Goal: Task Accomplishment & Management: Manage account settings

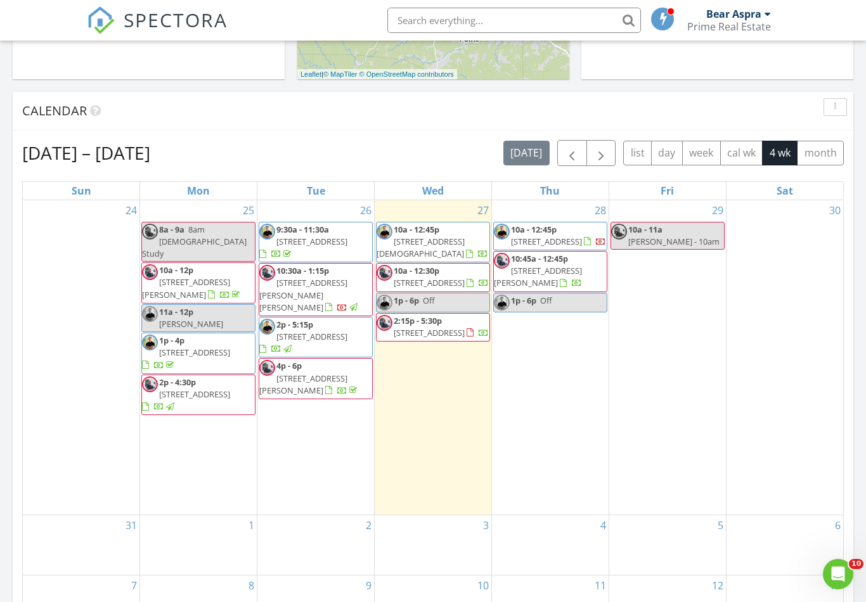
click at [446, 285] on span "10a - 12:30p 142 Alameda dr, Fredericksburg 78624" at bounding box center [433, 277] width 113 height 25
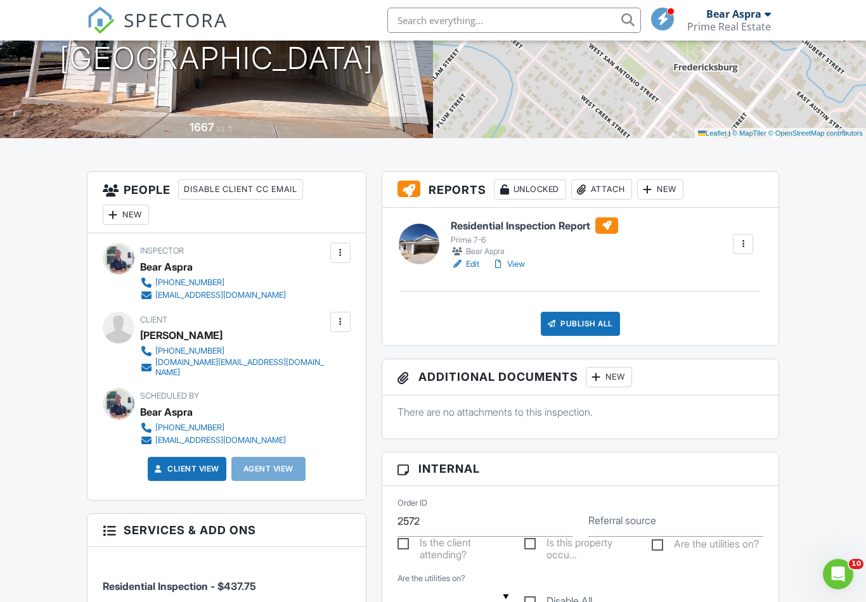
scroll to position [199, 0]
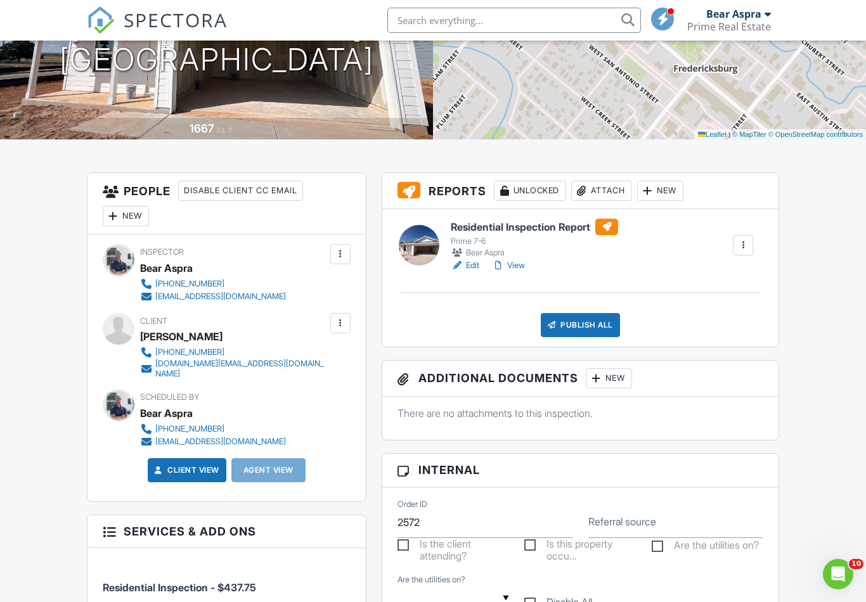
click at [515, 266] on link "View" at bounding box center [508, 265] width 33 height 13
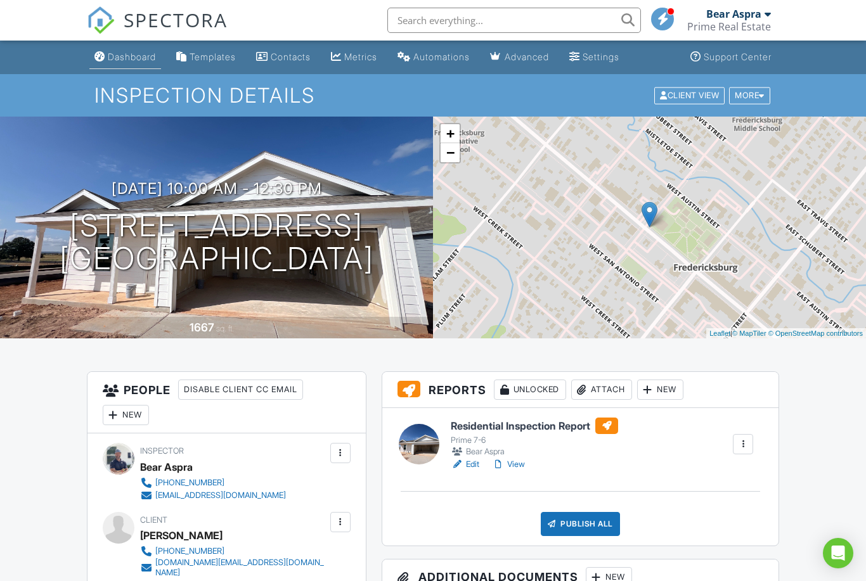
click at [130, 56] on div "Dashboard" at bounding box center [132, 56] width 48 height 11
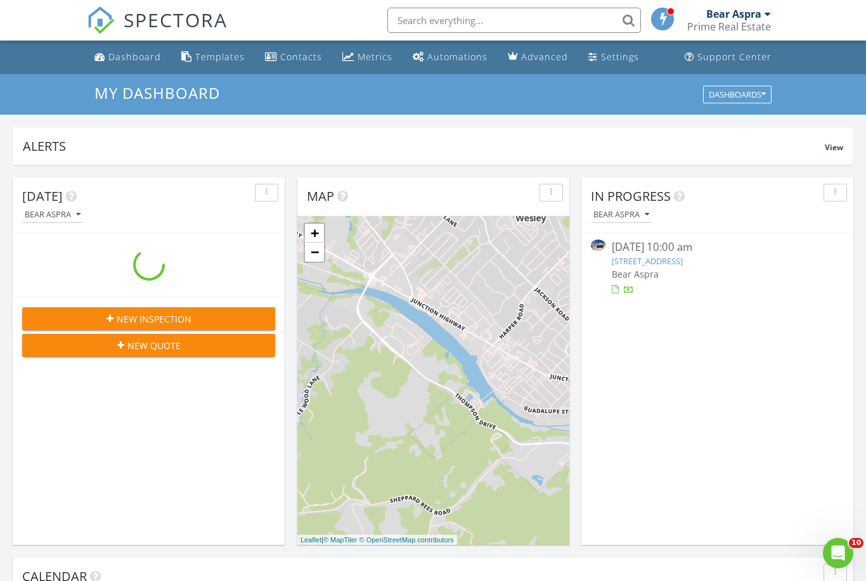
scroll to position [1155, 867]
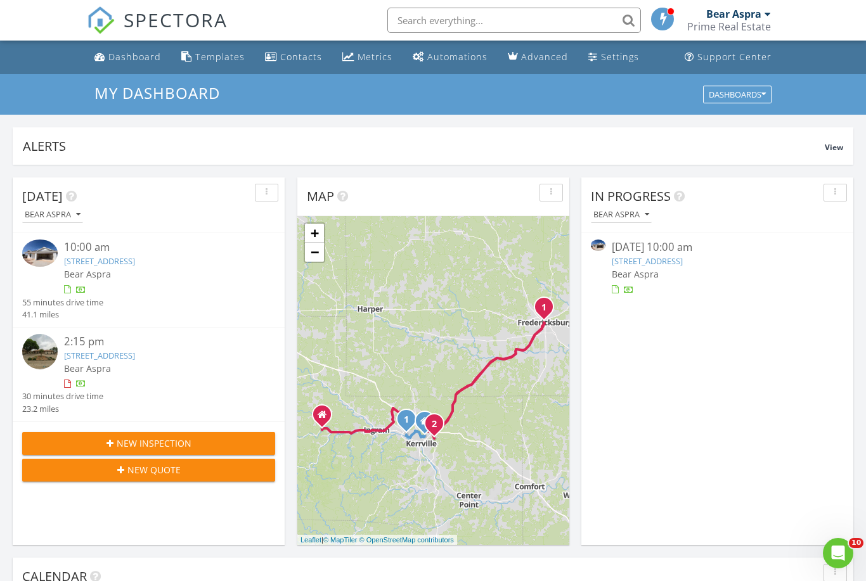
click at [683, 266] on link "142 Alameda dr, Fredericksburg, tx 78624" at bounding box center [647, 261] width 71 height 11
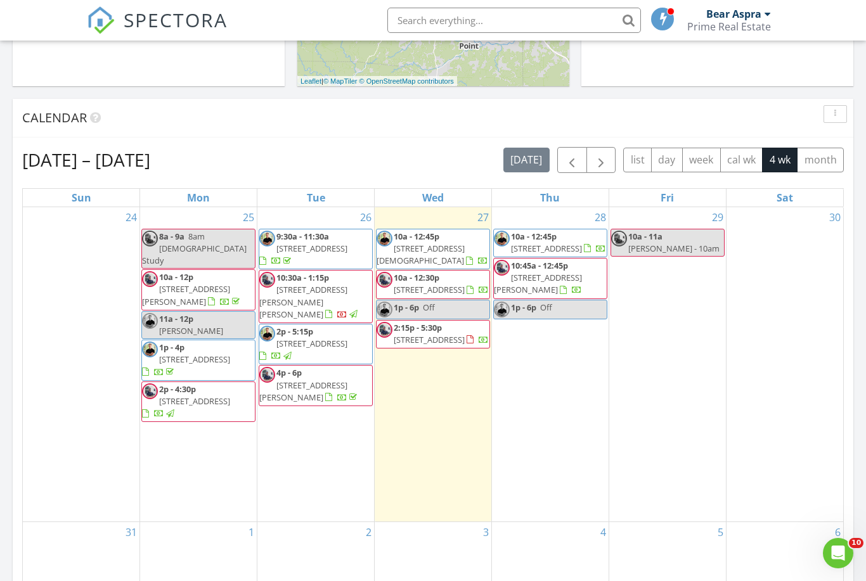
scroll to position [467, 0]
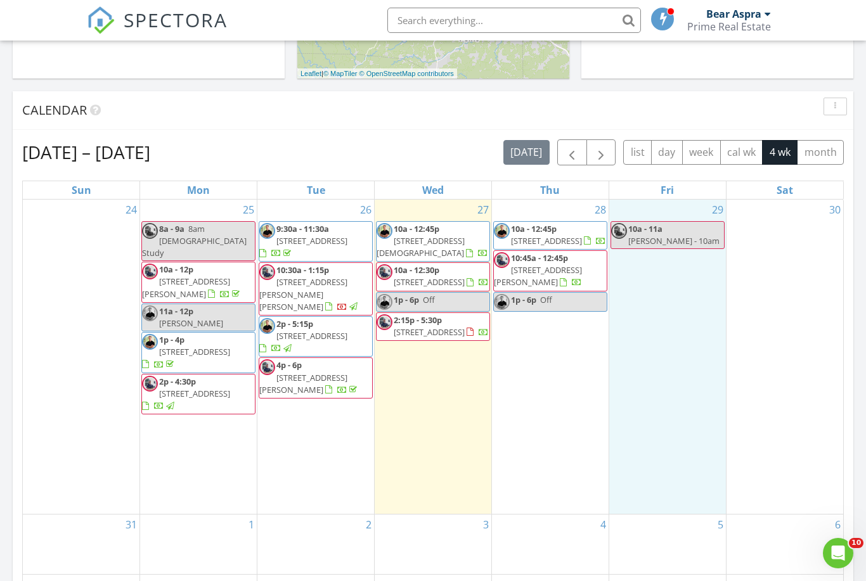
click at [668, 300] on div "29 10a - 11a Sally James - 10am" at bounding box center [667, 357] width 117 height 314
click at [682, 249] on link "Inspection" at bounding box center [665, 247] width 65 height 20
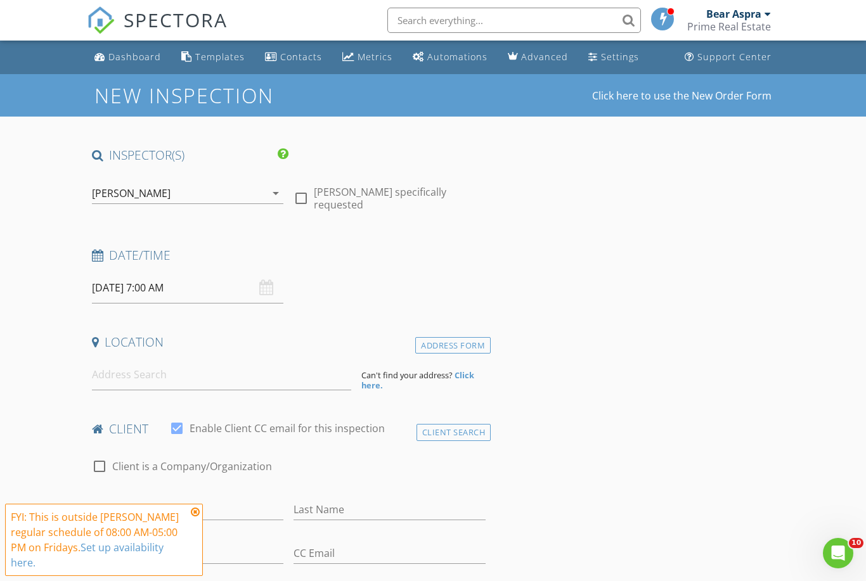
click at [171, 195] on div "[PERSON_NAME]" at bounding box center [179, 193] width 174 height 20
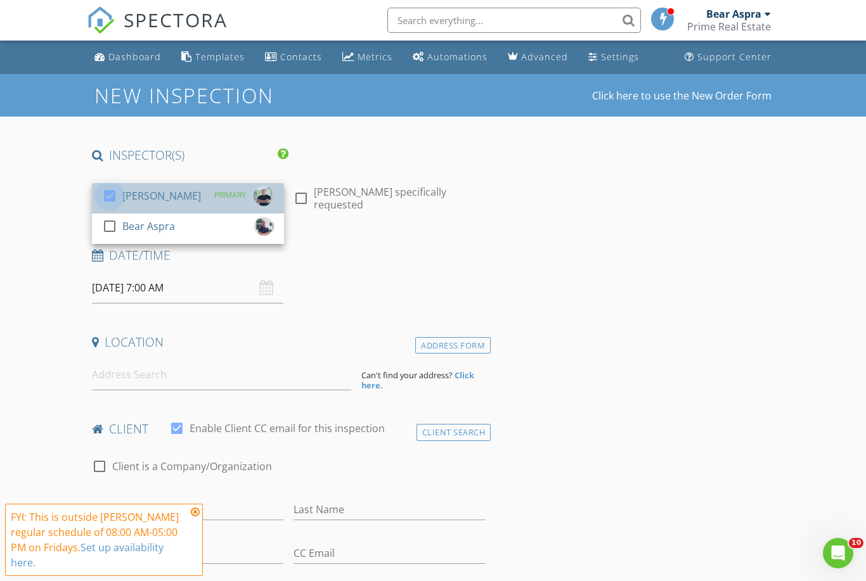
click at [105, 191] on div at bounding box center [110, 196] width 22 height 22
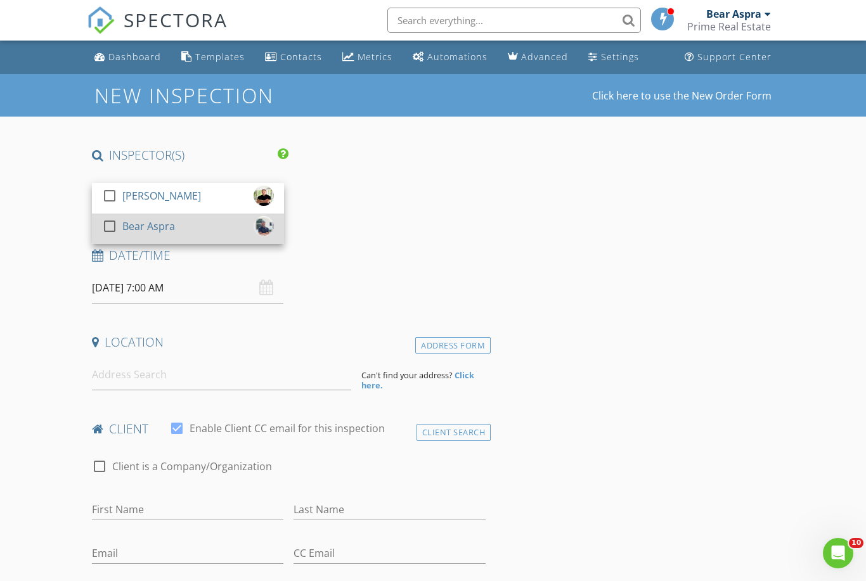
click at [112, 225] on div at bounding box center [110, 227] width 22 height 22
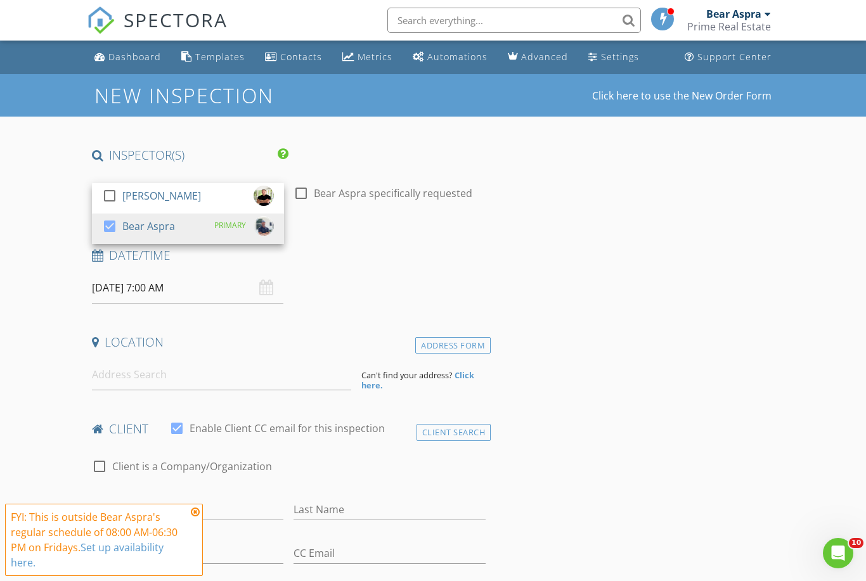
click at [178, 290] on input "08/29/2025 7:00 AM" at bounding box center [188, 288] width 192 height 31
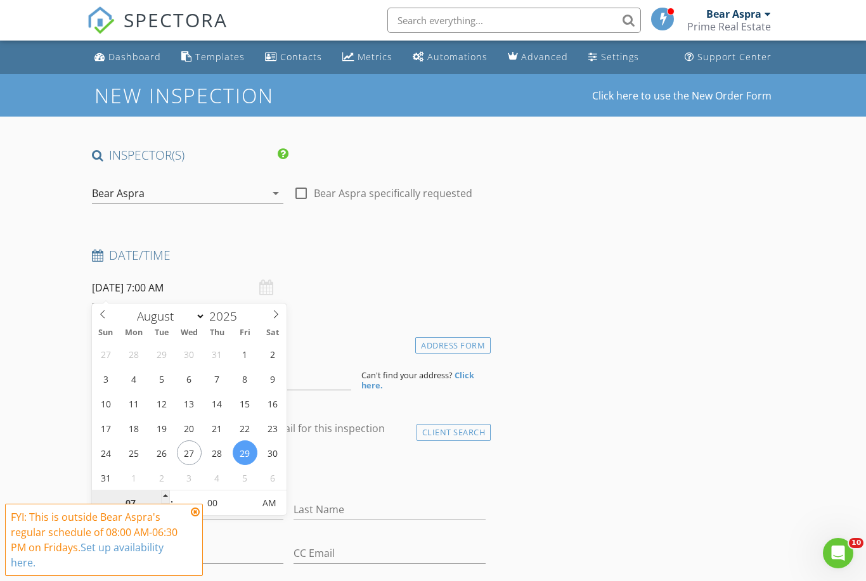
click at [136, 497] on input "07" at bounding box center [131, 503] width 78 height 25
type input "10"
type input "[DATE] 10:00 AM"
click at [311, 368] on input at bounding box center [221, 375] width 259 height 31
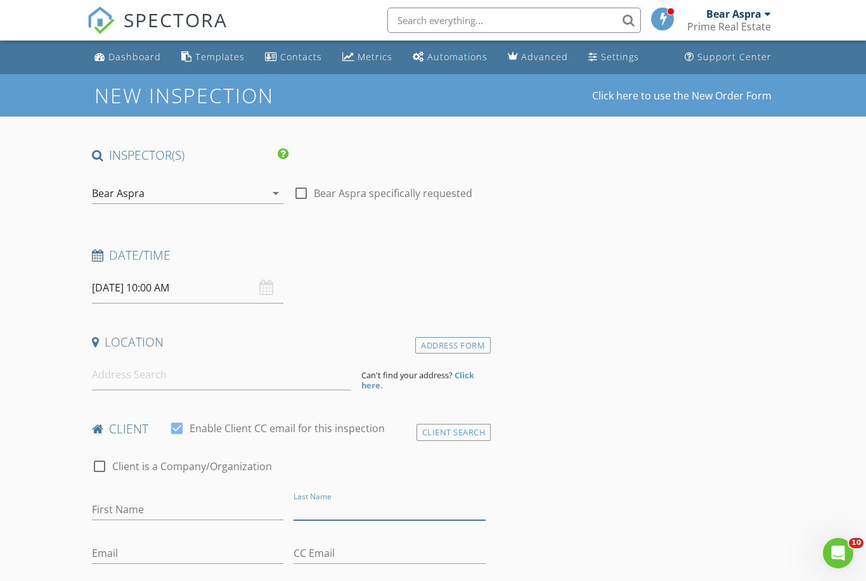
drag, startPoint x: 354, startPoint y: 515, endPoint x: 354, endPoint y: 755, distance: 239.7
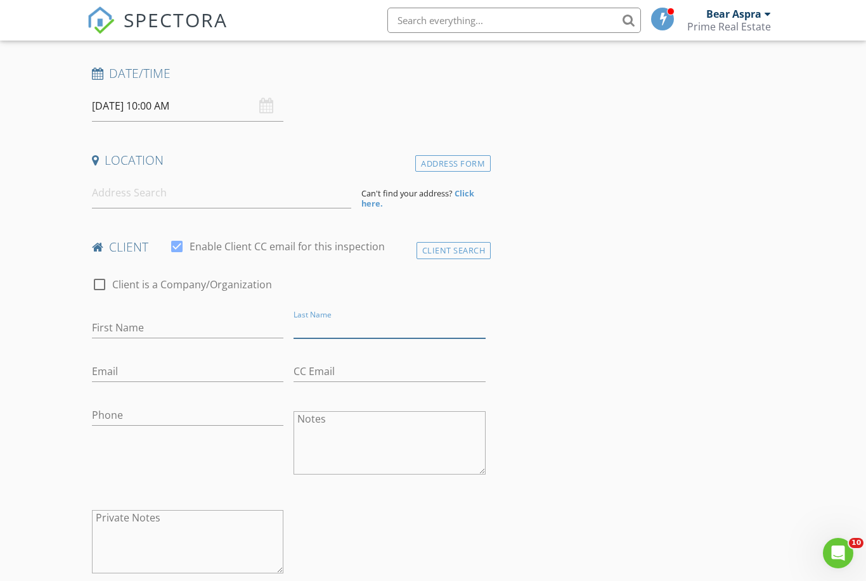
scroll to position [145, 0]
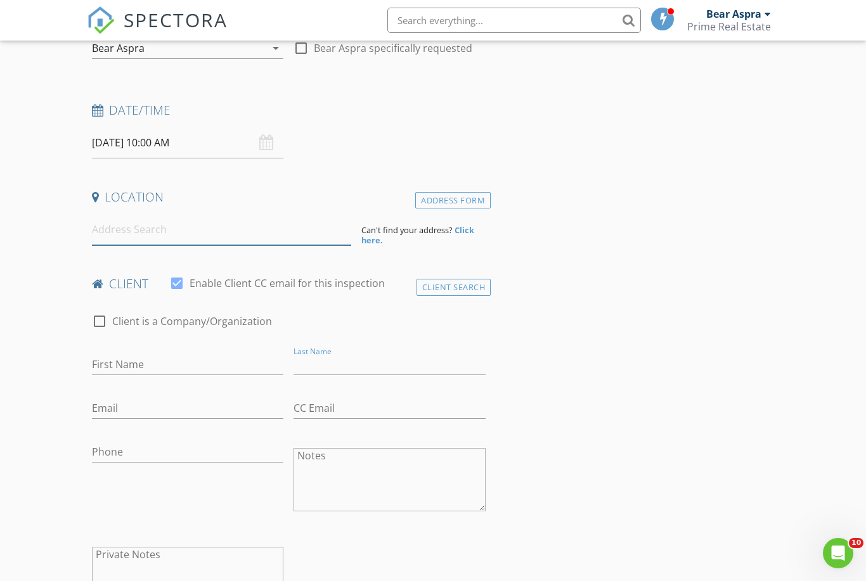
click at [196, 237] on input at bounding box center [221, 229] width 259 height 31
click at [259, 228] on input at bounding box center [221, 229] width 259 height 31
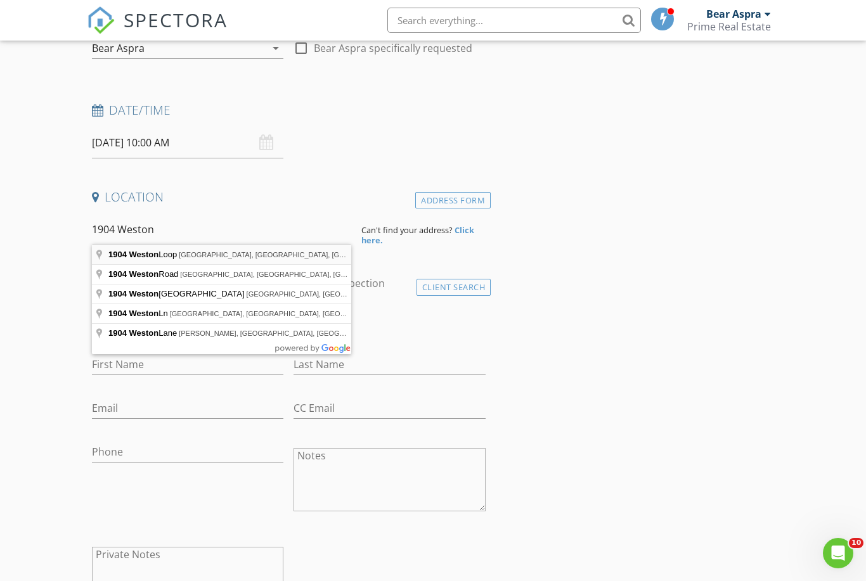
type input "1904 Weston Loop, Kerrville, TX, USA"
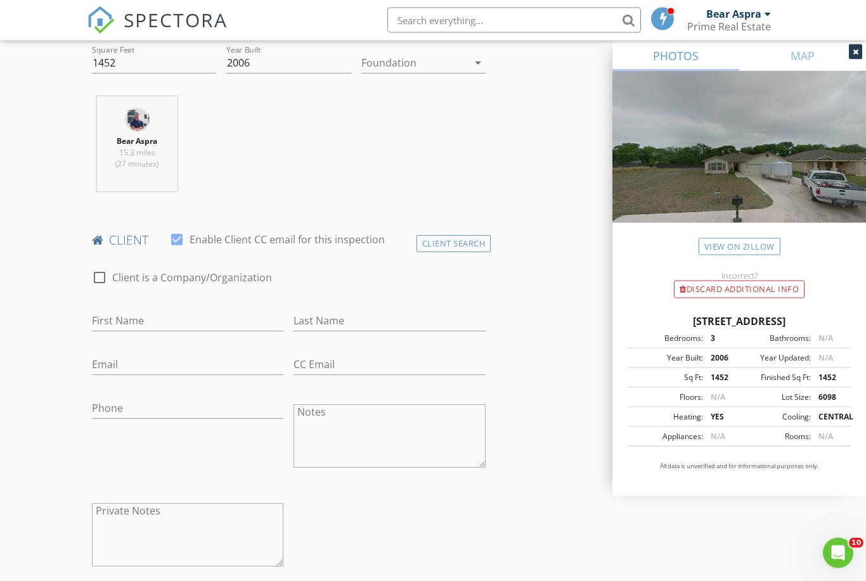
scroll to position [450, 0]
click at [181, 316] on input "First Name" at bounding box center [188, 319] width 192 height 21
type input "Raymond"
click at [379, 316] on input "Last Name" at bounding box center [390, 319] width 192 height 21
type input "Hunt"
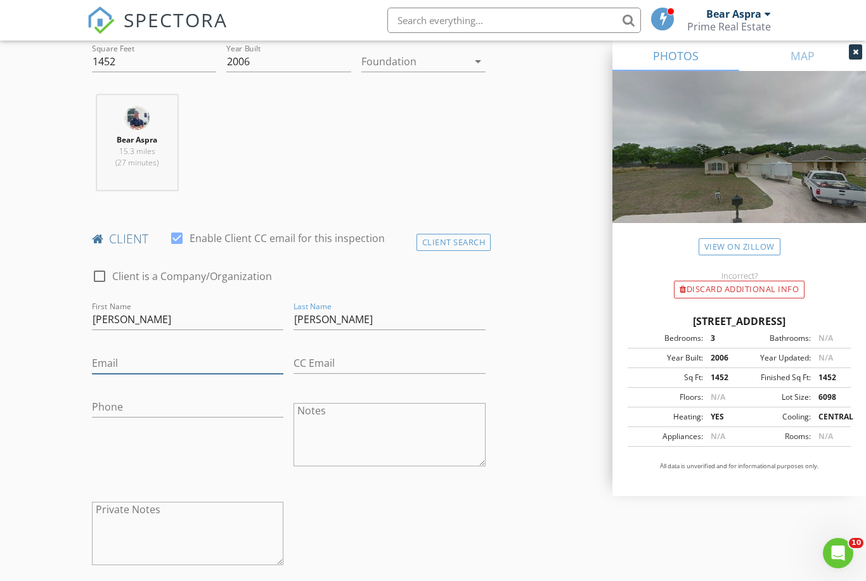
click at [163, 361] on input "Email" at bounding box center [188, 363] width 192 height 21
click at [152, 410] on input "Phone" at bounding box center [188, 407] width 192 height 21
click at [144, 409] on input "Phone" at bounding box center [188, 410] width 192 height 21
paste input "830-928-0809"
type input "830-928-0809"
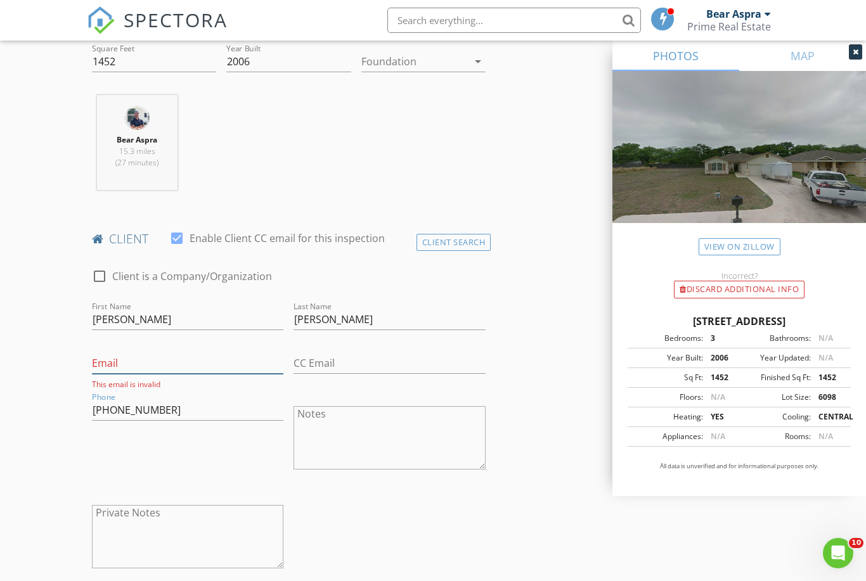
click at [146, 366] on input "Email" at bounding box center [188, 363] width 192 height 21
click at [135, 362] on input "Email" at bounding box center [188, 363] width 192 height 21
paste input "Starlakayhunt@yahoo.com"
type input "Starlakayhunt@yahoo.com"
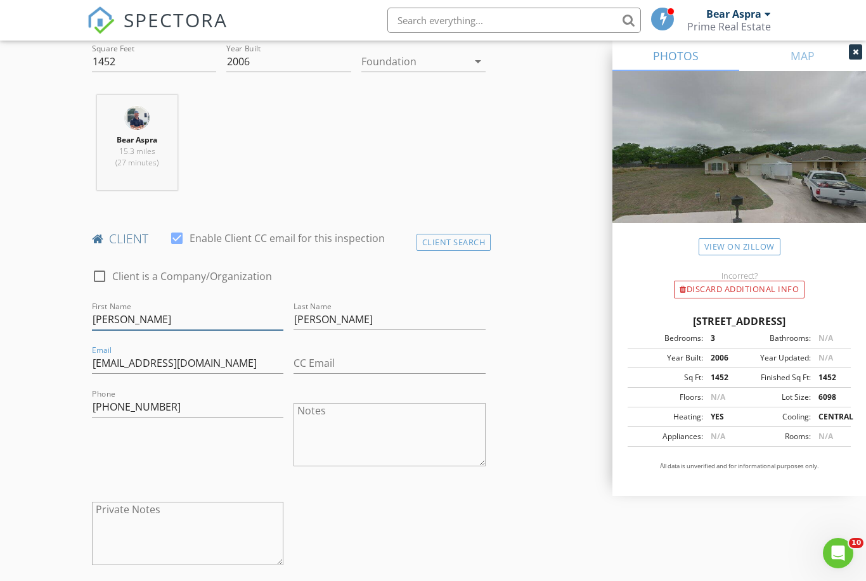
click at [178, 316] on input "Raymond" at bounding box center [188, 319] width 192 height 21
type input "Raymond Hunt"
click at [323, 317] on input "Hunt" at bounding box center [390, 319] width 192 height 21
type input "H"
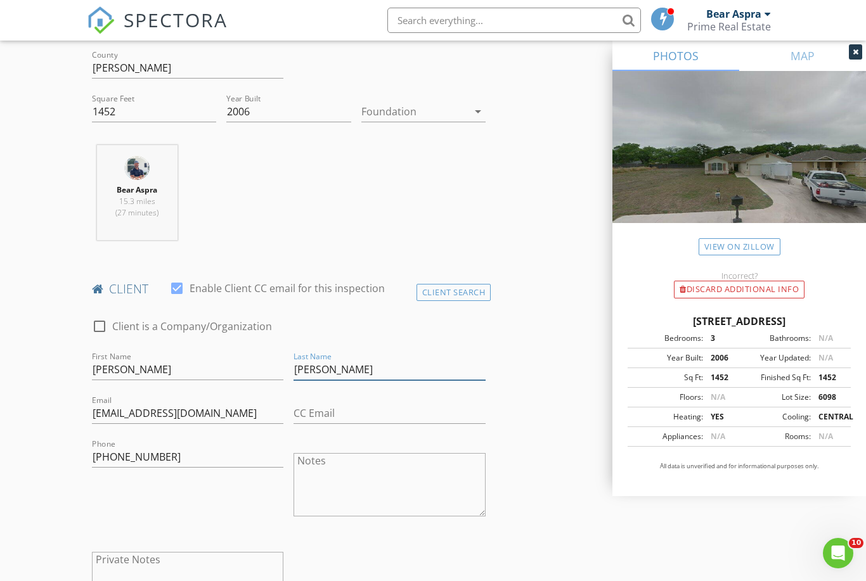
scroll to position [382, 0]
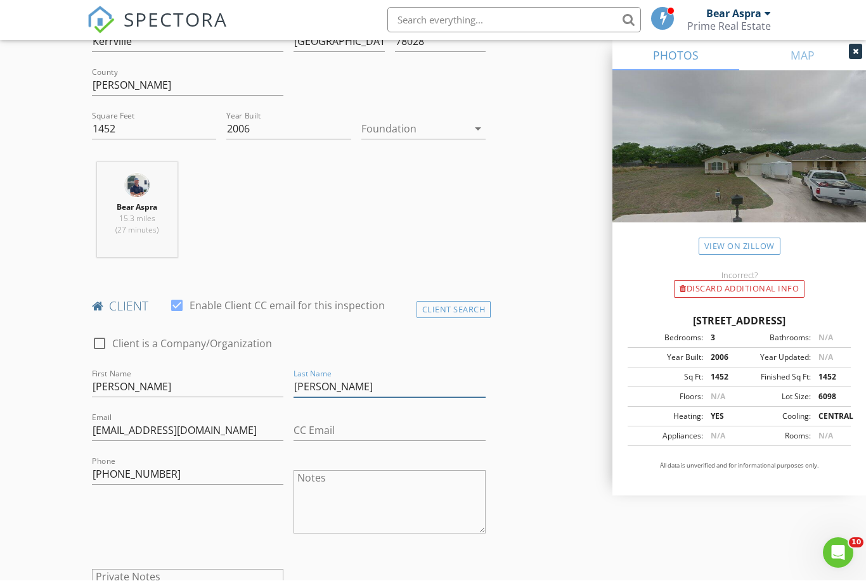
type input "Starla Hunt"
click at [191, 377] on input "Raymond Hunt" at bounding box center [188, 387] width 192 height 21
click at [213, 378] on input "Raymond Hunt" at bounding box center [188, 387] width 192 height 21
click at [212, 386] on input "Raymond Hunt" at bounding box center [188, 387] width 192 height 21
type input "Raymond Hunt /"
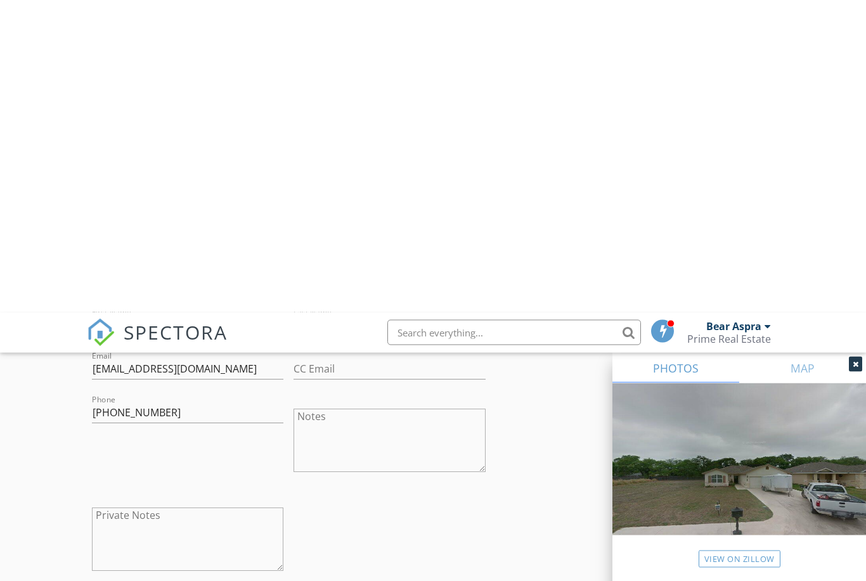
scroll to position [756, 0]
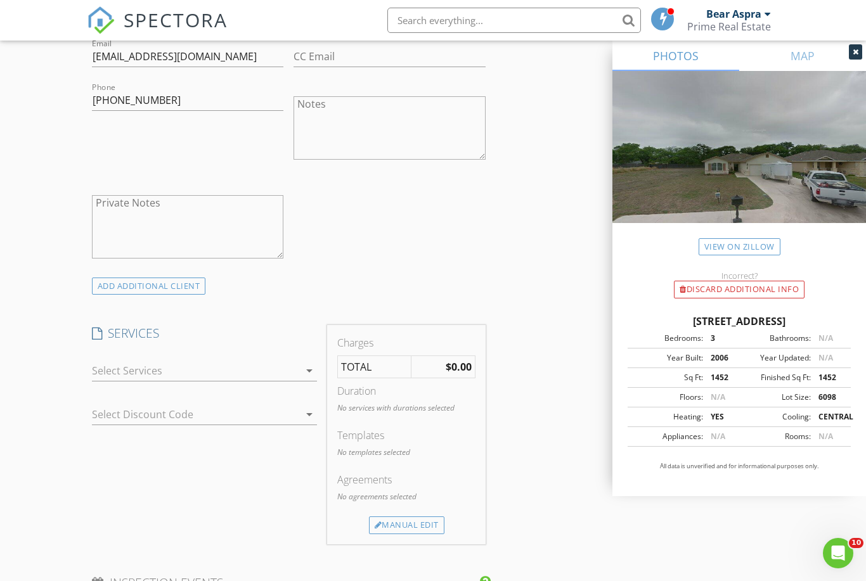
click at [113, 368] on div at bounding box center [196, 371] width 208 height 20
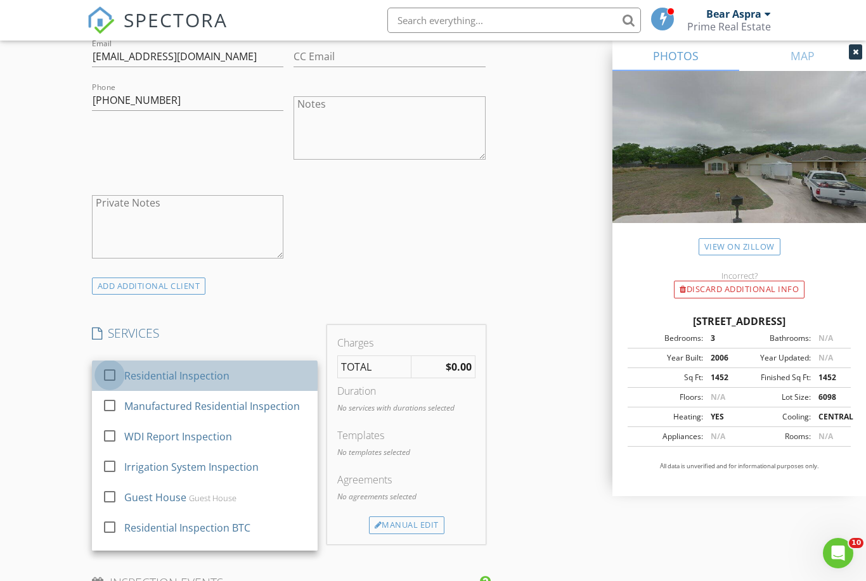
click at [101, 377] on div at bounding box center [110, 376] width 22 height 22
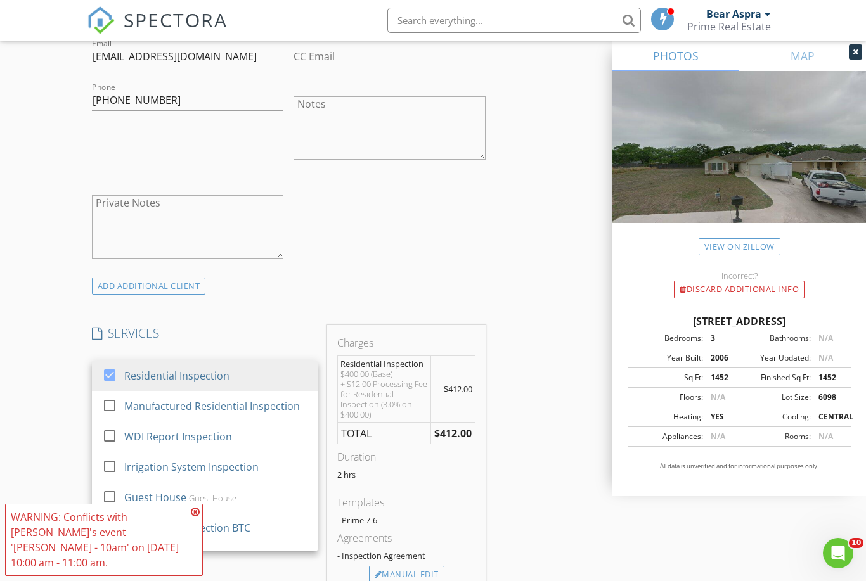
click at [44, 396] on div "New Inspection Click here to use the New Order Form INSPECTOR(S) check_box_outl…" at bounding box center [433, 527] width 866 height 2418
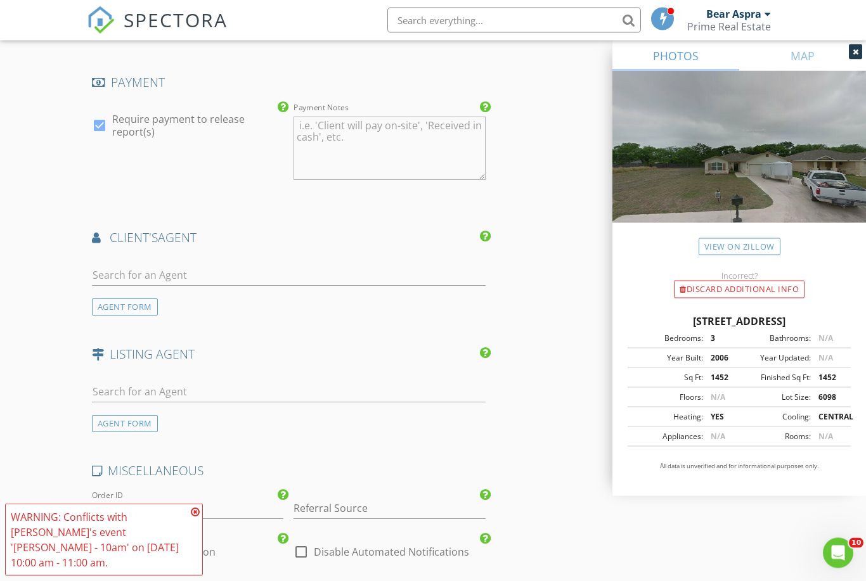
scroll to position [1404, 0]
click at [113, 274] on input "text" at bounding box center [289, 274] width 394 height 21
type input "Sally"
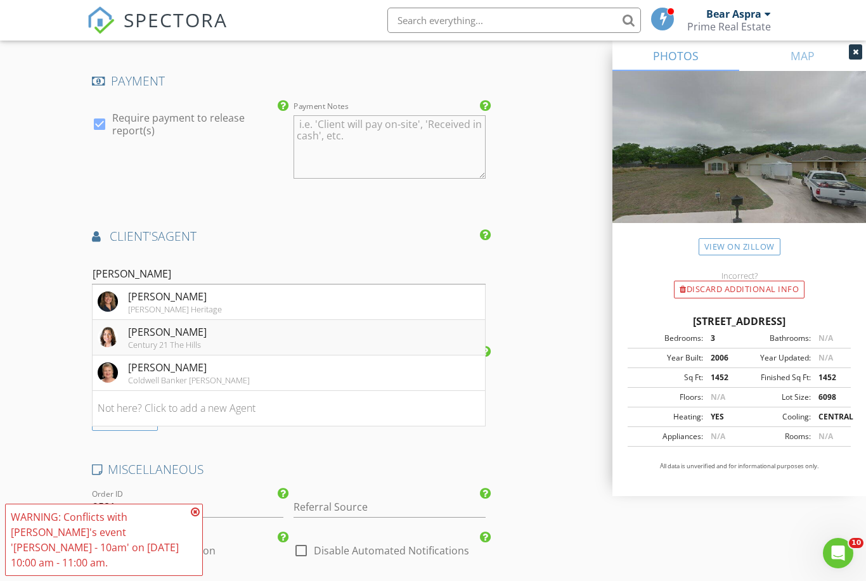
click at [136, 329] on div "Sally James" at bounding box center [167, 332] width 79 height 15
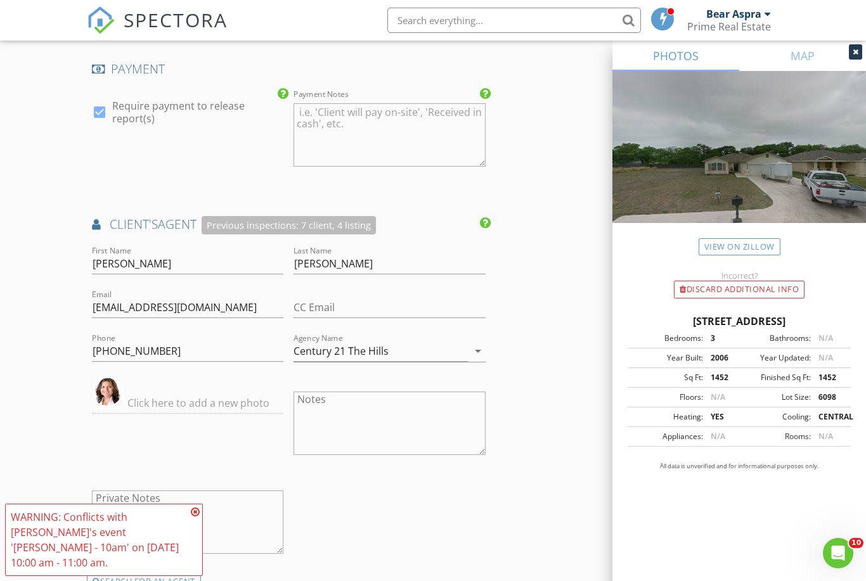
scroll to position [1410, 0]
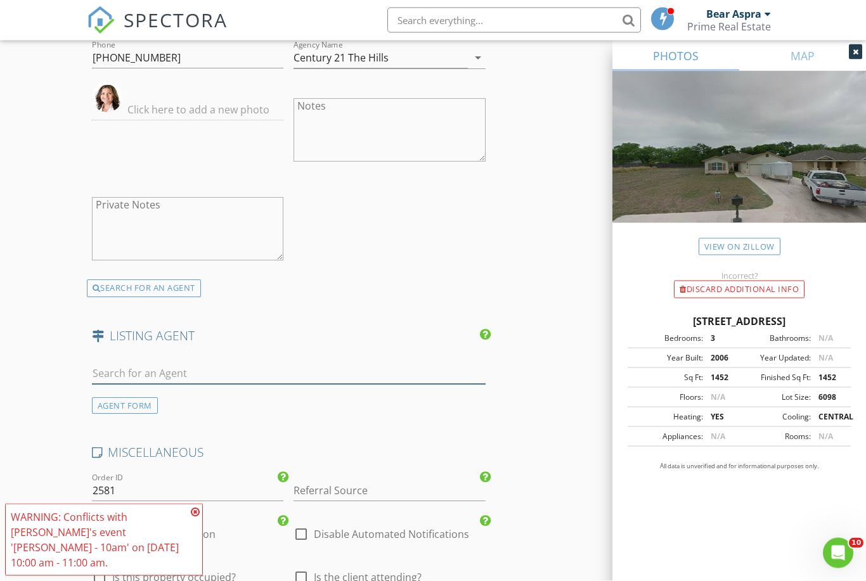
click at [104, 364] on input "text" at bounding box center [289, 374] width 394 height 21
type input "Kasi"
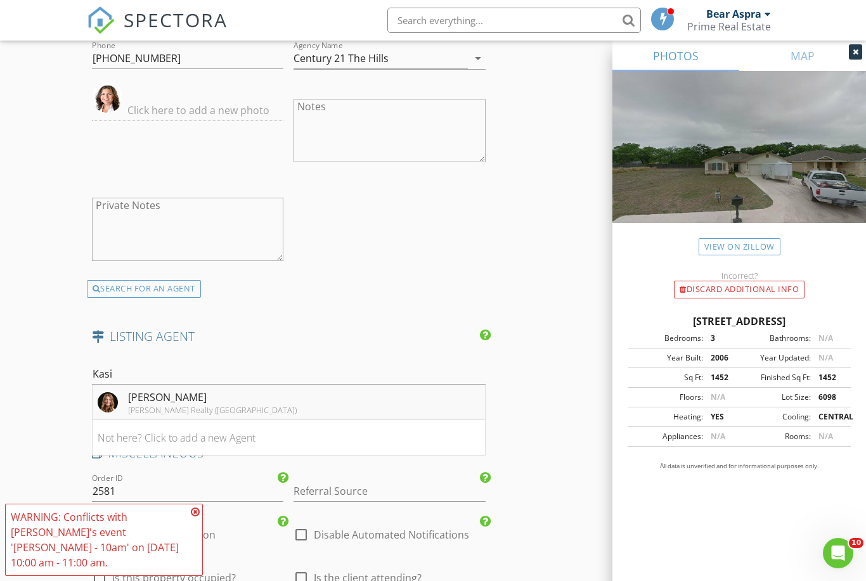
click at [135, 396] on div "Kasi Hennigan" at bounding box center [212, 397] width 169 height 15
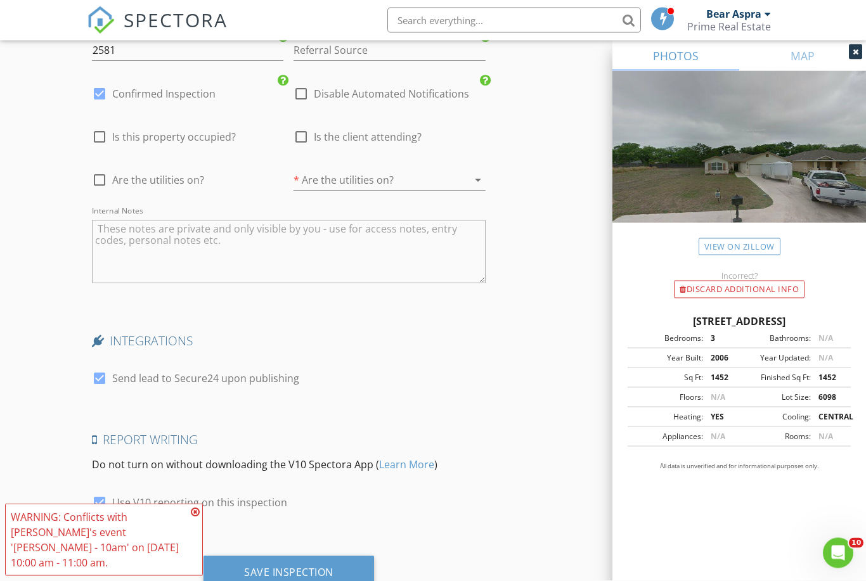
scroll to position [2439, 0]
click at [104, 93] on div at bounding box center [100, 94] width 22 height 22
checkbox input "false"
checkbox input "true"
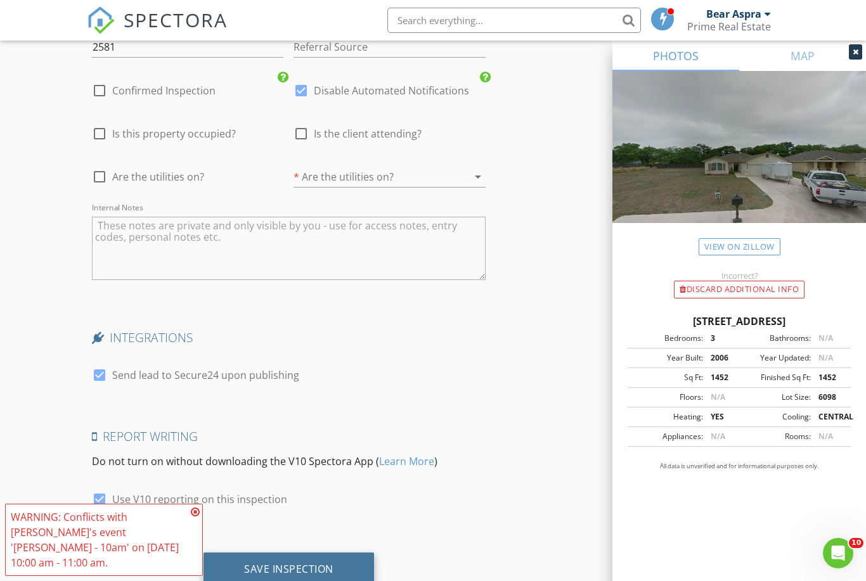
click at [257, 568] on div "Save Inspection" at bounding box center [288, 569] width 89 height 13
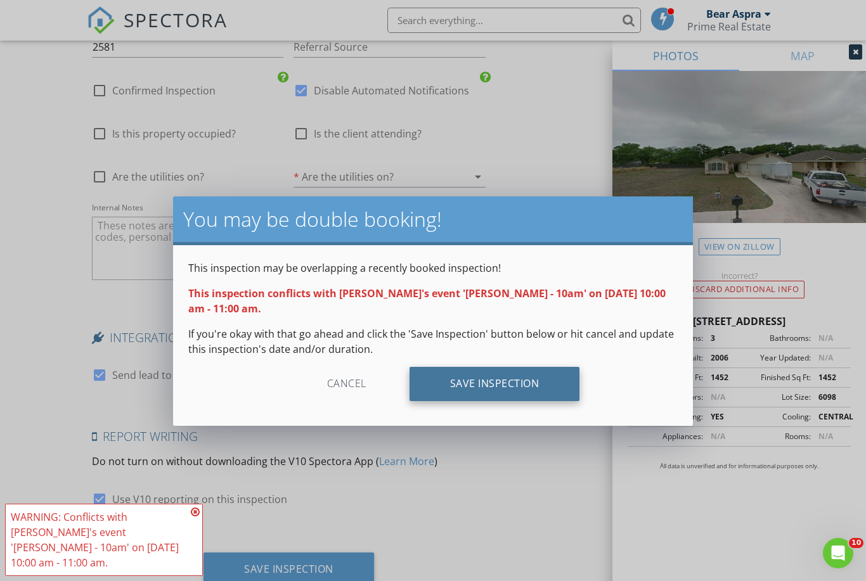
click at [537, 386] on div "Save Inspection" at bounding box center [495, 384] width 171 height 34
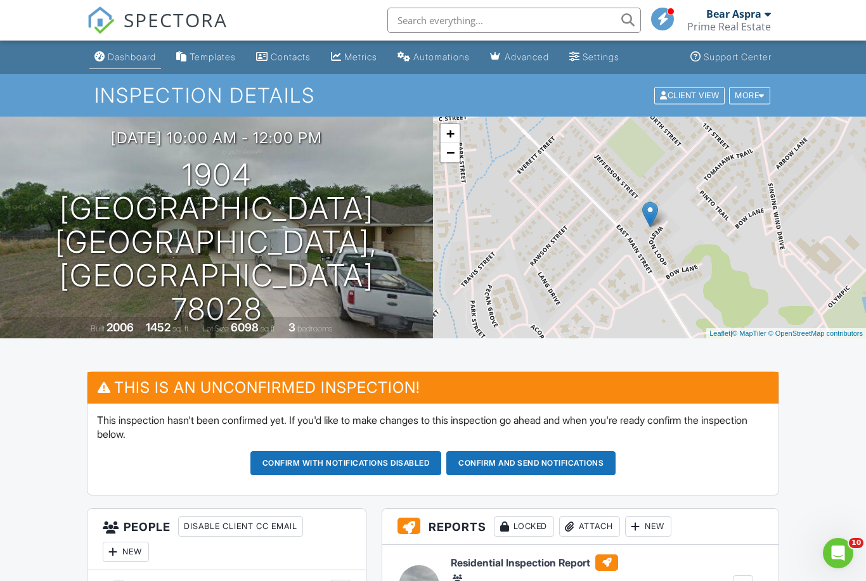
click at [122, 58] on div "Dashboard" at bounding box center [132, 56] width 48 height 11
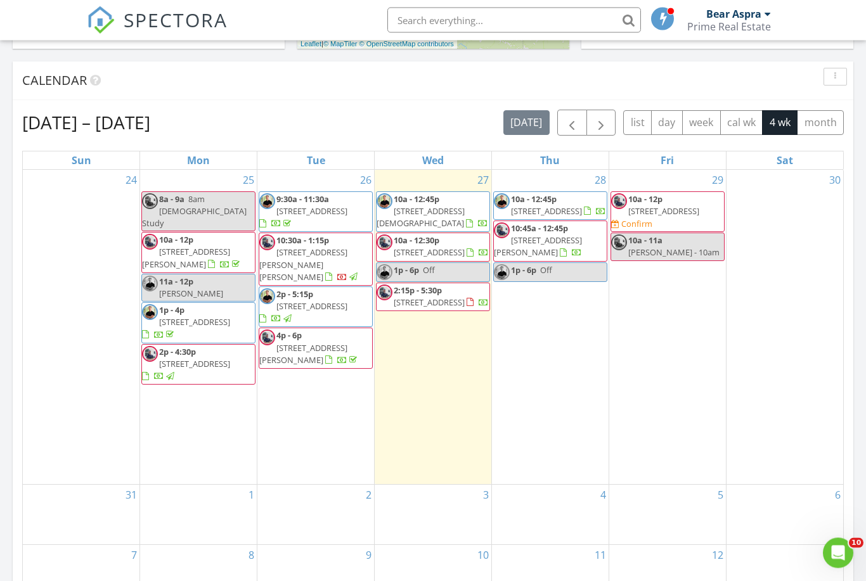
scroll to position [496, 0]
click at [706, 314] on div "29 10a - 12p [STREET_ADDRESS] Confirm 10a - 11a [PERSON_NAME] - 10am" at bounding box center [667, 327] width 117 height 314
click at [673, 247] on span "[PERSON_NAME] - 10am" at bounding box center [673, 252] width 91 height 11
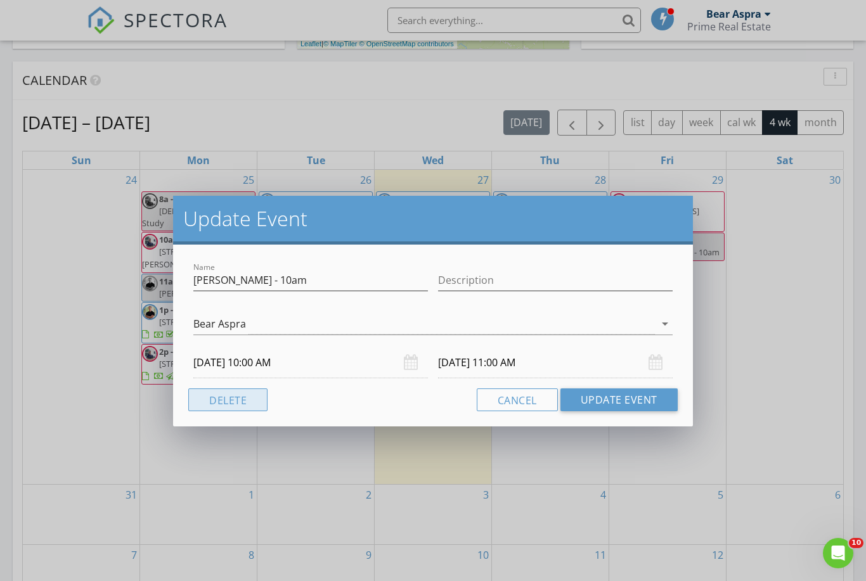
click at [232, 399] on button "Delete" at bounding box center [227, 400] width 79 height 23
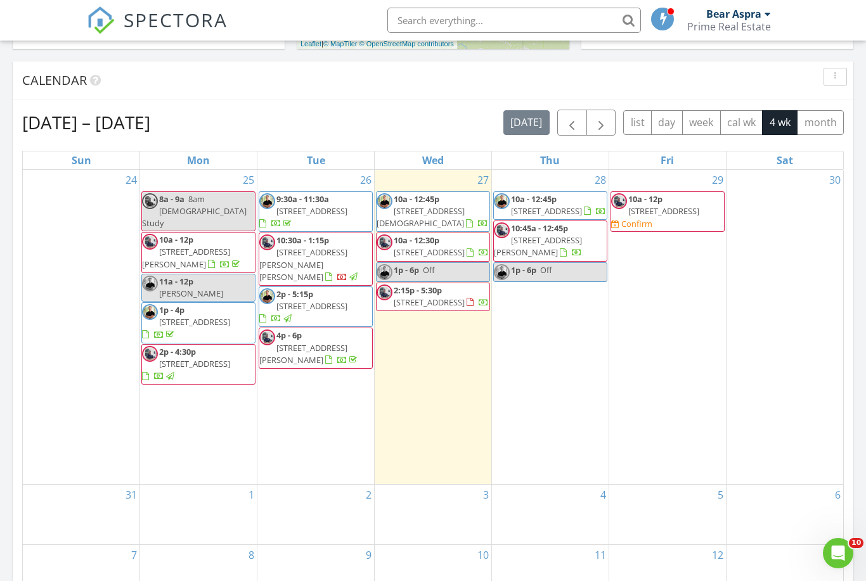
click at [673, 207] on span "1904 Weston Loop, Kerrville 78028" at bounding box center [663, 210] width 71 height 11
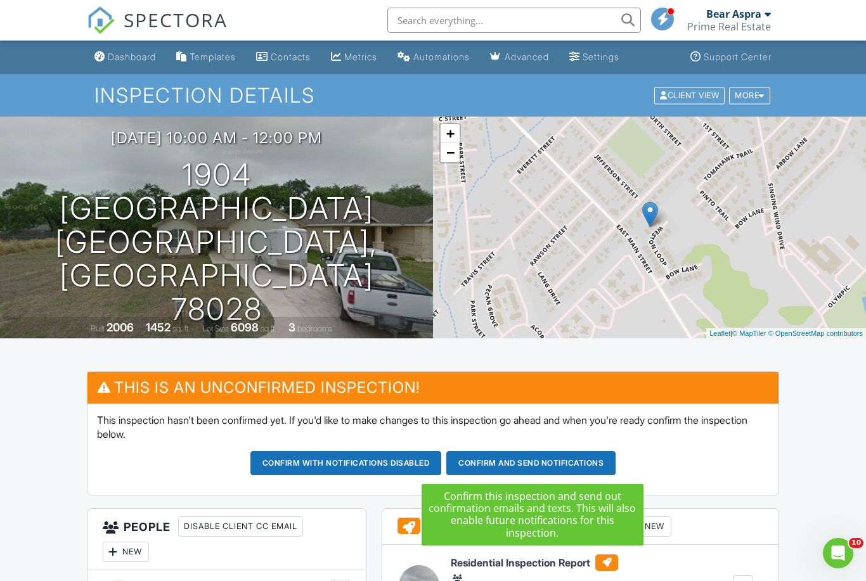
click at [442, 464] on button "Confirm and send notifications" at bounding box center [345, 463] width 191 height 24
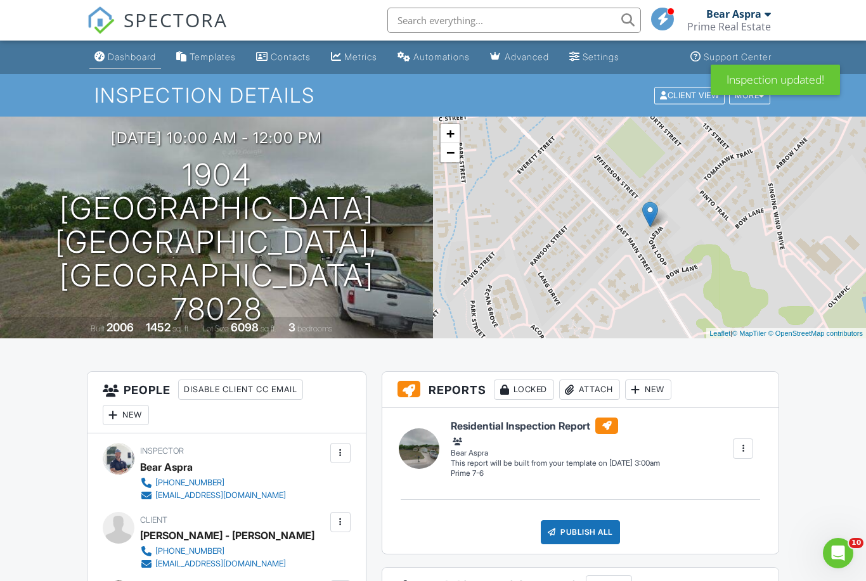
click at [131, 58] on div "Dashboard" at bounding box center [132, 56] width 48 height 11
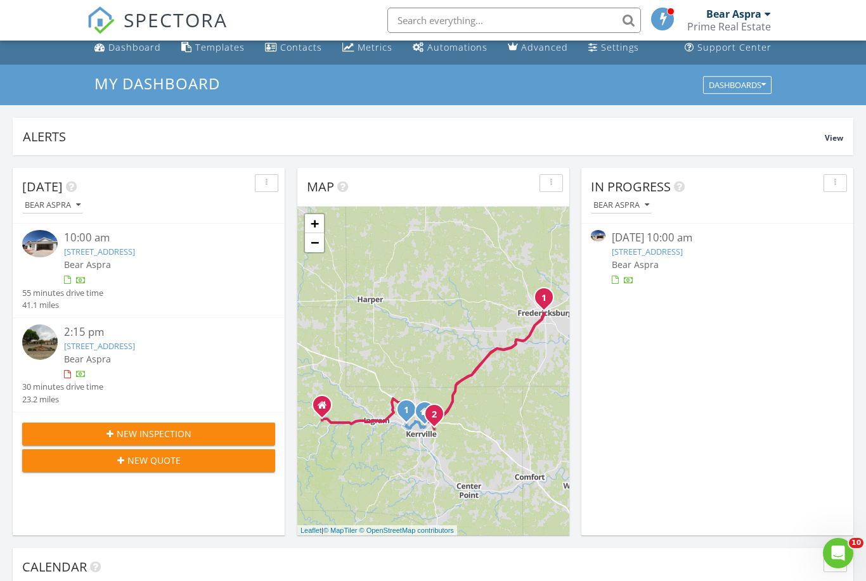
scroll to position [9, 0]
click at [681, 252] on link "142 Alameda dr, Fredericksburg, tx 78624" at bounding box center [647, 252] width 71 height 11
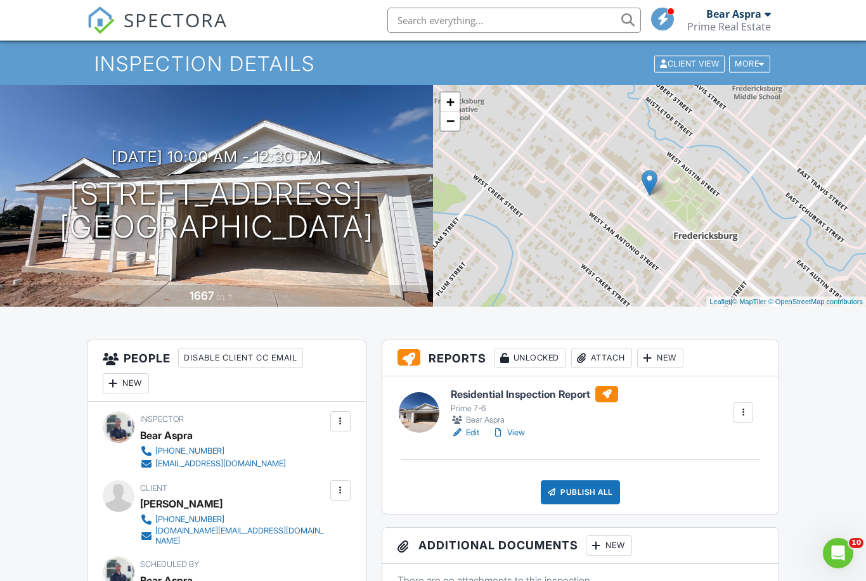
scroll to position [34, 0]
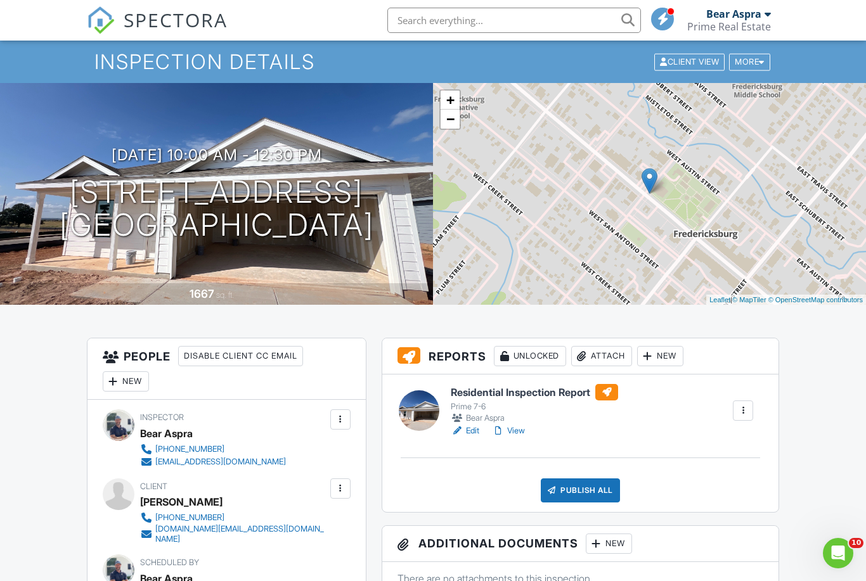
click at [514, 429] on link "View" at bounding box center [508, 431] width 33 height 13
